Goal: Information Seeking & Learning: Find specific fact

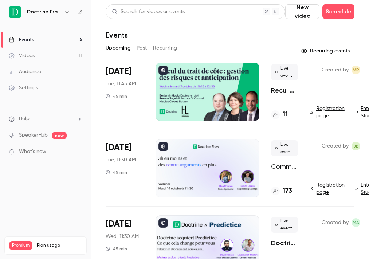
click at [69, 11] on icon "button" at bounding box center [67, 12] width 6 height 6
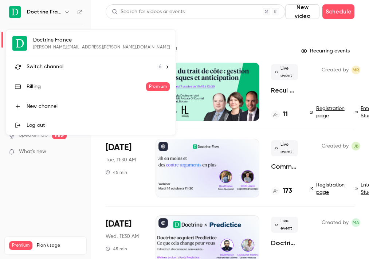
click at [58, 60] on li "Switch channel 6" at bounding box center [90, 66] width 169 height 19
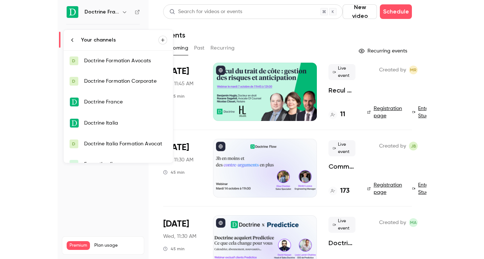
scroll to position [12, 0]
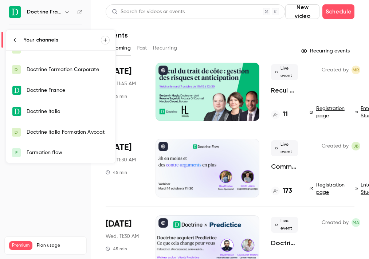
click at [54, 146] on link "F Formation flow" at bounding box center [60, 152] width 109 height 20
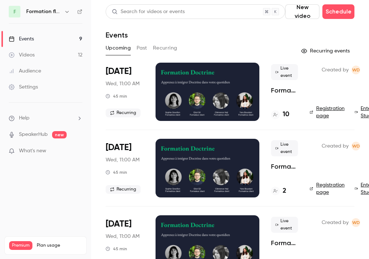
click at [141, 51] on button "Past" at bounding box center [142, 48] width 11 height 12
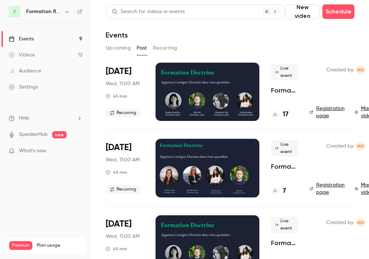
click at [197, 87] on div at bounding box center [208, 92] width 104 height 58
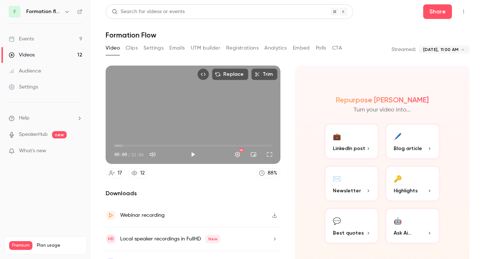
click at [237, 50] on button "Registrations" at bounding box center [242, 48] width 32 height 12
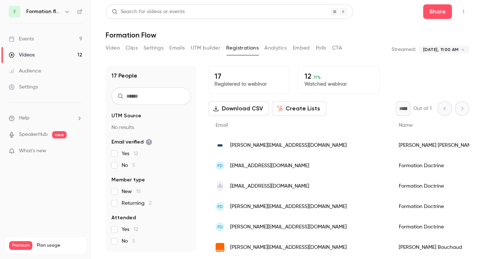
click at [269, 46] on button "Analytics" at bounding box center [275, 48] width 23 height 12
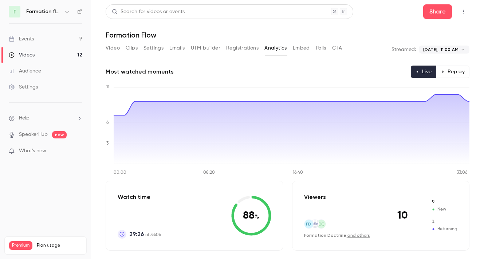
click at [249, 48] on button "Registrations" at bounding box center [242, 48] width 32 height 12
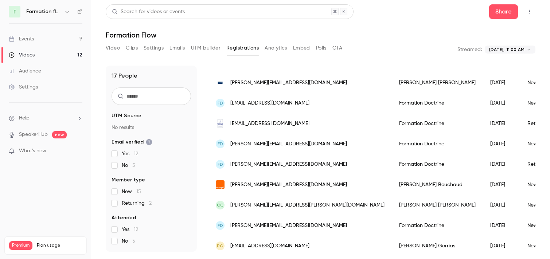
scroll to position [69, 0]
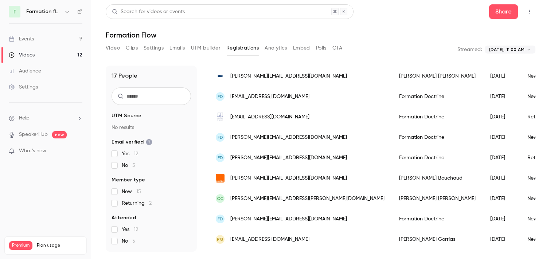
click at [282, 198] on span "[PERSON_NAME][EMAIL_ADDRESS][PERSON_NAME][DOMAIN_NAME]" at bounding box center [307, 199] width 154 height 8
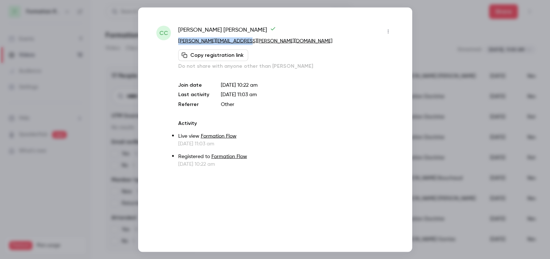
copy link "[PERSON_NAME][EMAIL_ADDRESS][PERSON_NAME][DOMAIN_NAME]"
